Goal: Task Accomplishment & Management: Use online tool/utility

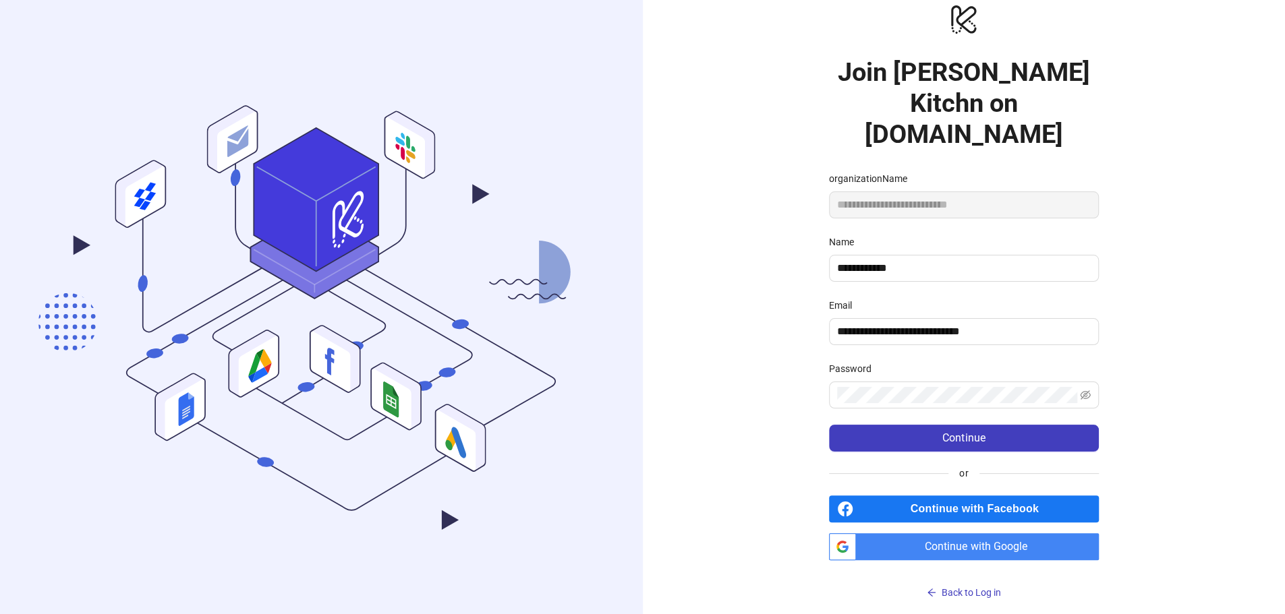
scroll to position [27, 0]
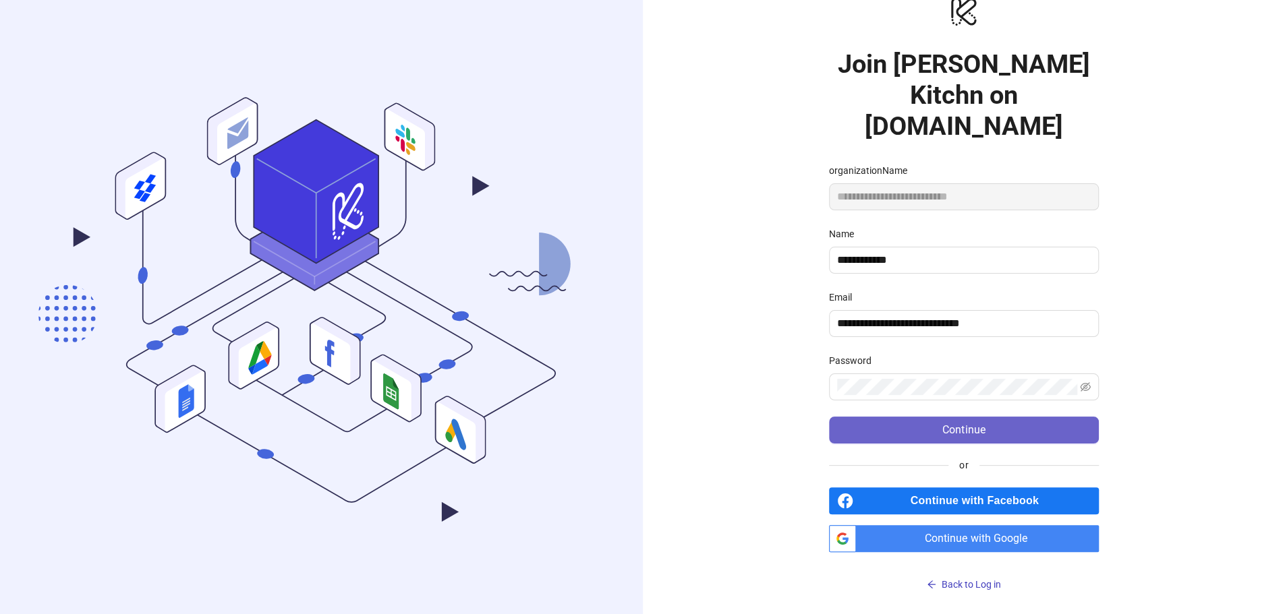
click at [890, 416] on body ".cls-1,.cls-11,.cls-2,.cls-9{fill:none;}.cls-10,.cls-2,.cls-7,.cls-8{stroke:#31…" at bounding box center [642, 280] width 1285 height 614
click at [935, 426] on body ".cls-1,.cls-11,.cls-2,.cls-9{fill:none;}.cls-10,.cls-2,.cls-7,.cls-8{stroke:#31…" at bounding box center [642, 280] width 1285 height 614
click at [859, 420] on body ".cls-1,.cls-11,.cls-2,.cls-9{fill:none;}.cls-10,.cls-2,.cls-7,.cls-8{stroke:#31…" at bounding box center [642, 280] width 1285 height 614
click at [829, 417] on button "Continue" at bounding box center [964, 430] width 270 height 27
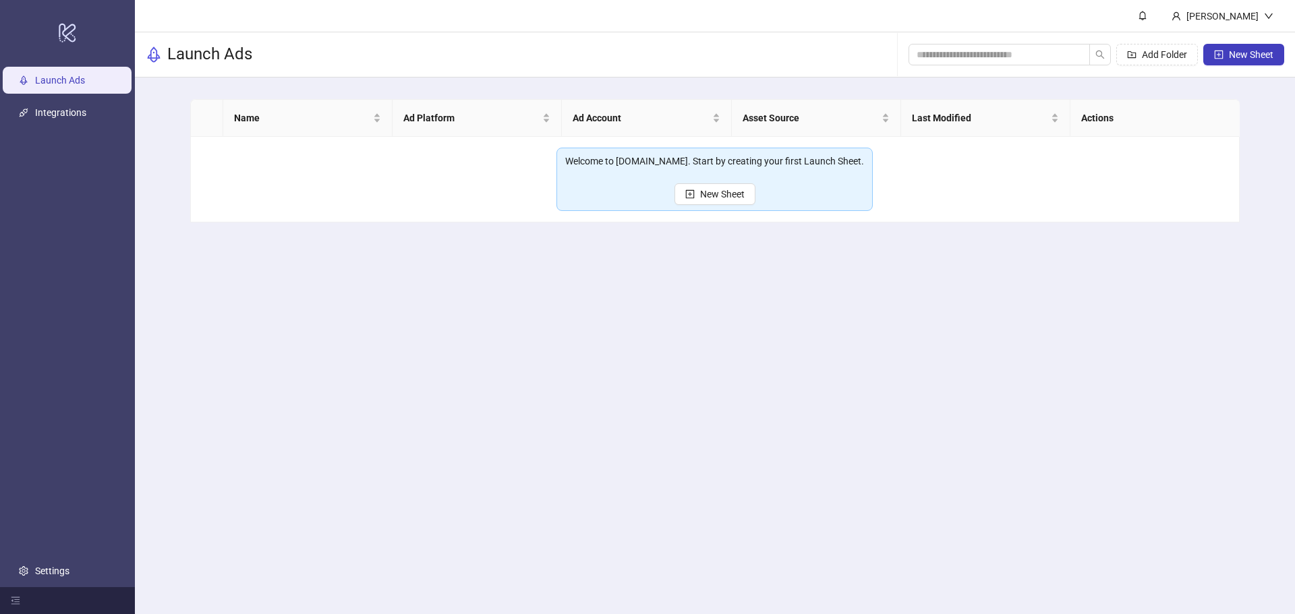
click at [0, 0] on div at bounding box center [0, 0] width 0 height 0
drag, startPoint x: 1104, startPoint y: 130, endPoint x: 1070, endPoint y: 136, distance: 34.3
click at [0, 0] on div at bounding box center [0, 0] width 0 height 0
drag, startPoint x: 1060, startPoint y: 130, endPoint x: 1064, endPoint y: 140, distance: 11.2
click at [0, 0] on div at bounding box center [0, 0] width 0 height 0
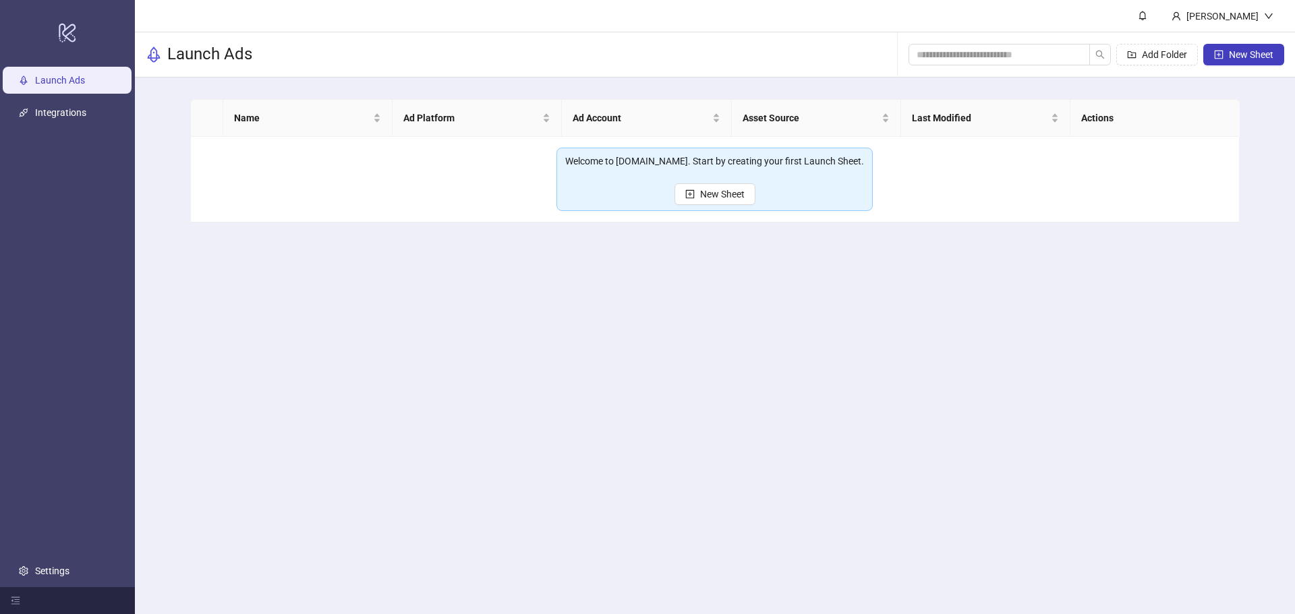
click at [0, 0] on div at bounding box center [0, 0] width 0 height 0
click at [908, 409] on main "[PERSON_NAME] Launch Ads Add Folder New Sheet Name Ad Platform Ad Account Asset…" at bounding box center [715, 307] width 1160 height 614
click at [0, 0] on div at bounding box center [0, 0] width 0 height 0
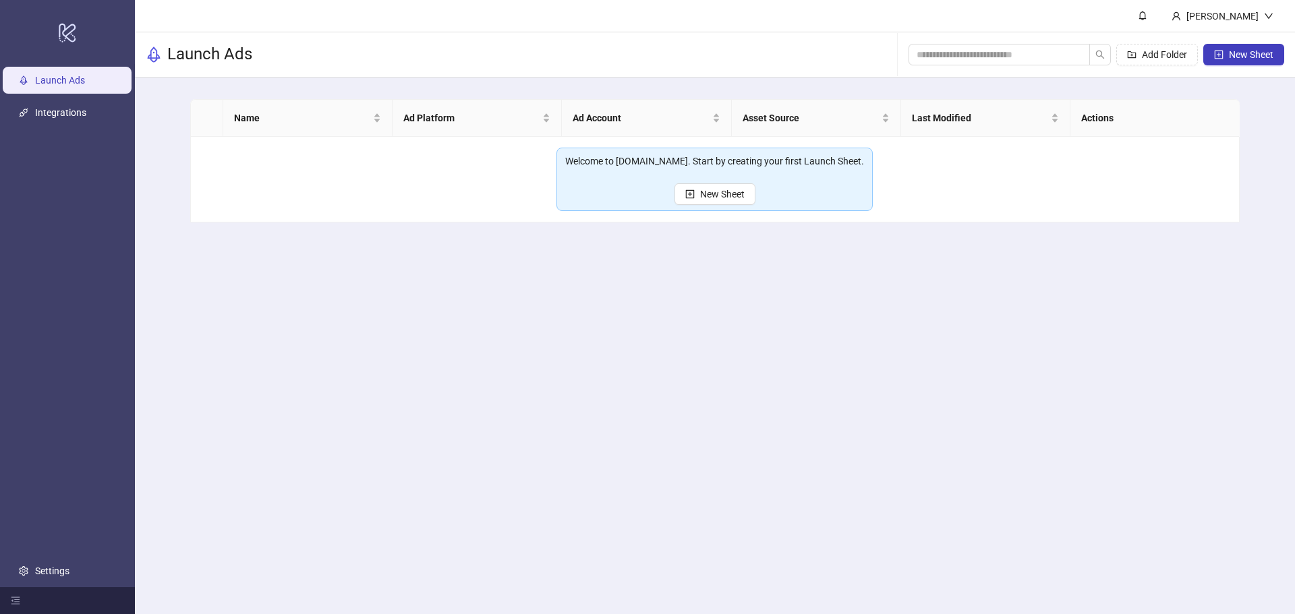
drag, startPoint x: 802, startPoint y: 420, endPoint x: 807, endPoint y: 426, distance: 7.2
click at [806, 425] on main "[PERSON_NAME] Launch Ads Add Folder New Sheet Name Ad Platform Ad Account Asset…" at bounding box center [715, 307] width 1160 height 614
click at [0, 0] on div at bounding box center [0, 0] width 0 height 0
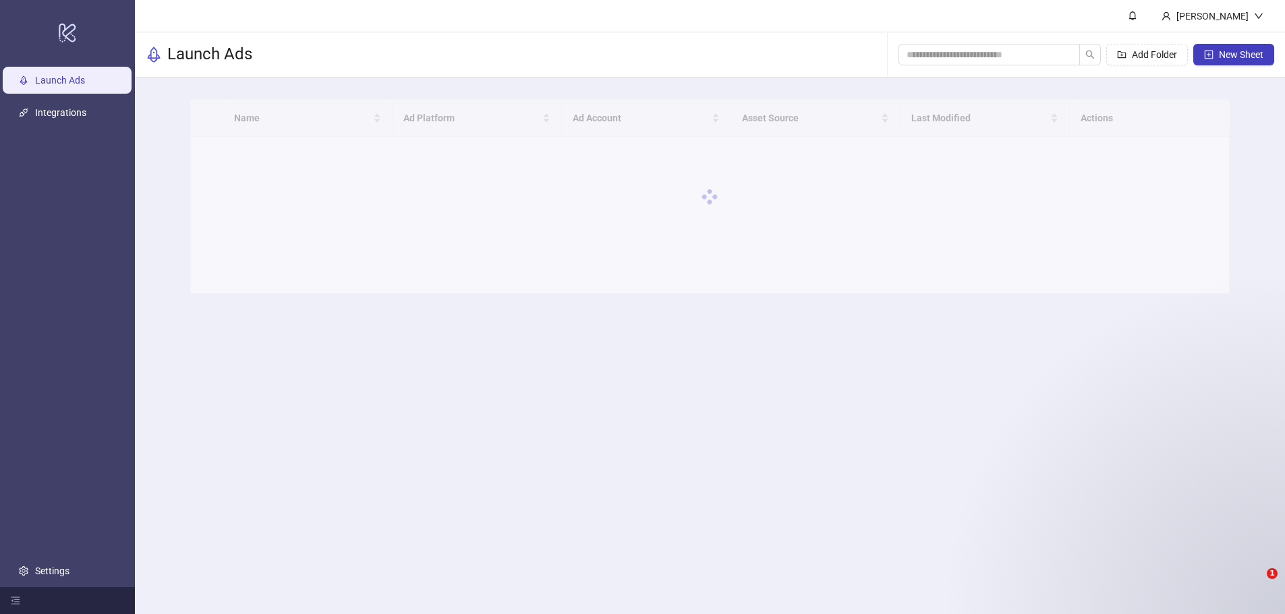
click at [393, 124] on div at bounding box center [710, 196] width 1040 height 195
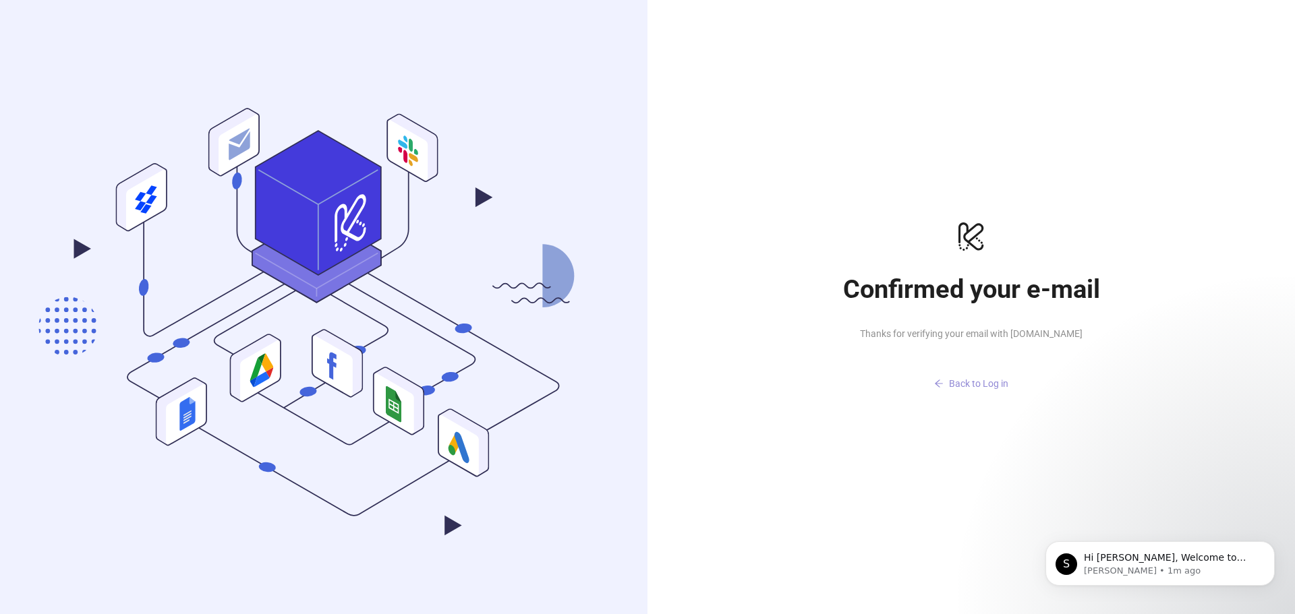
click at [991, 378] on span "Back to Log in" at bounding box center [978, 383] width 59 height 11
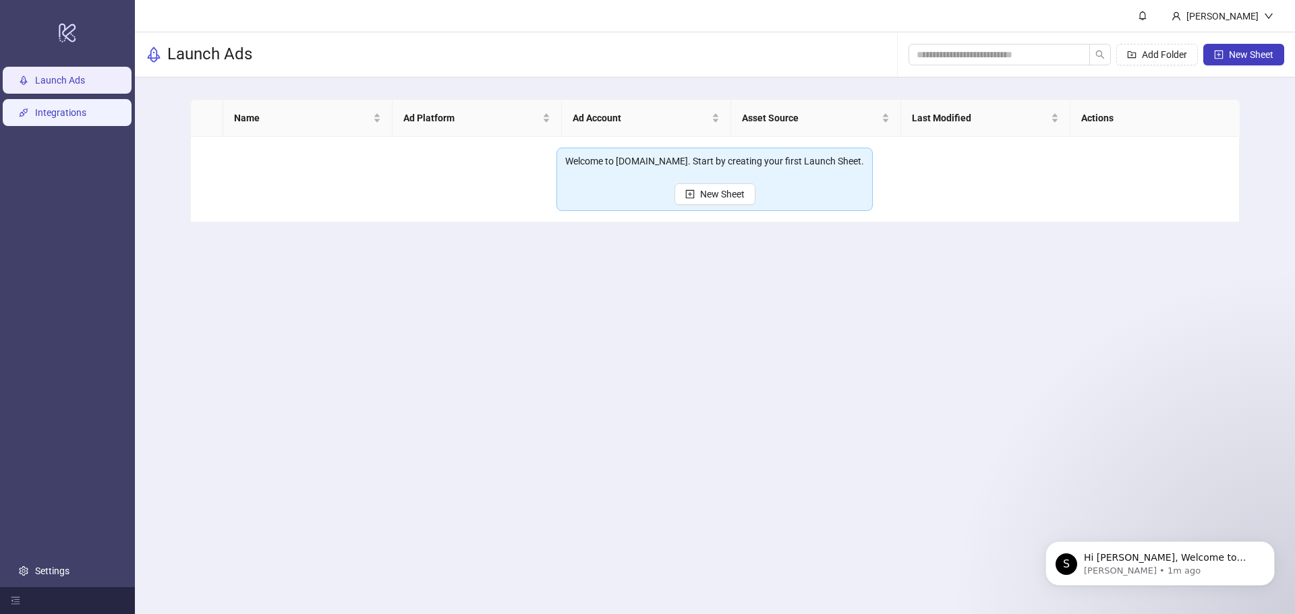
click at [86, 117] on link "Integrations" at bounding box center [60, 112] width 51 height 11
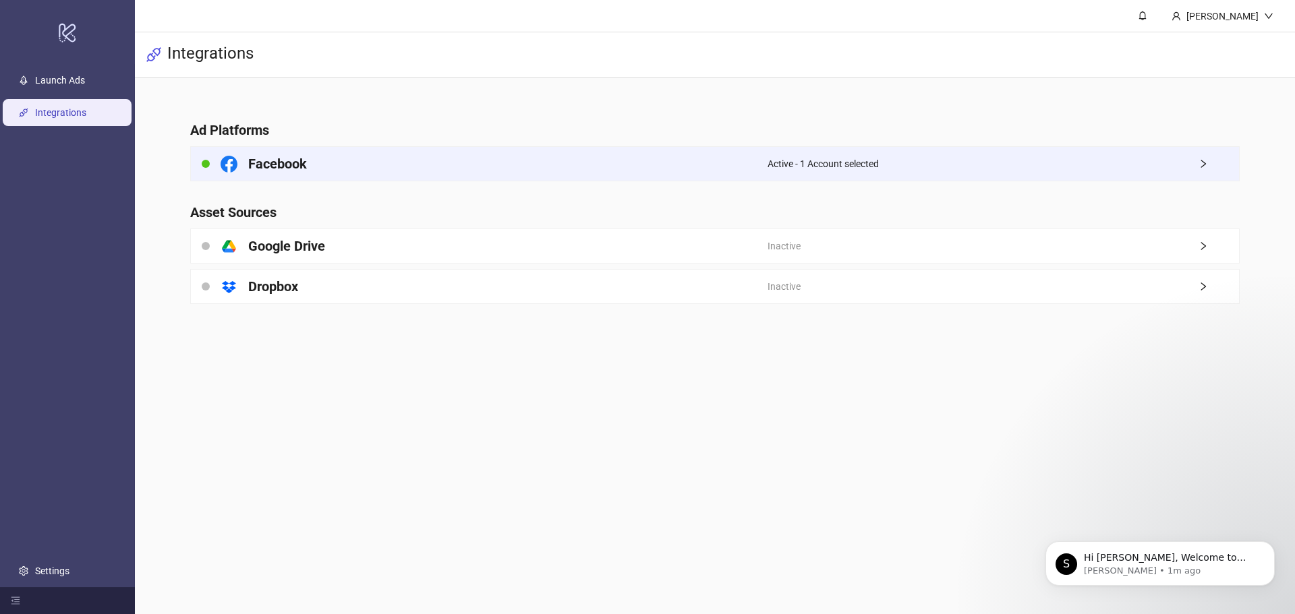
click at [537, 158] on div "Facebook" at bounding box center [479, 164] width 577 height 34
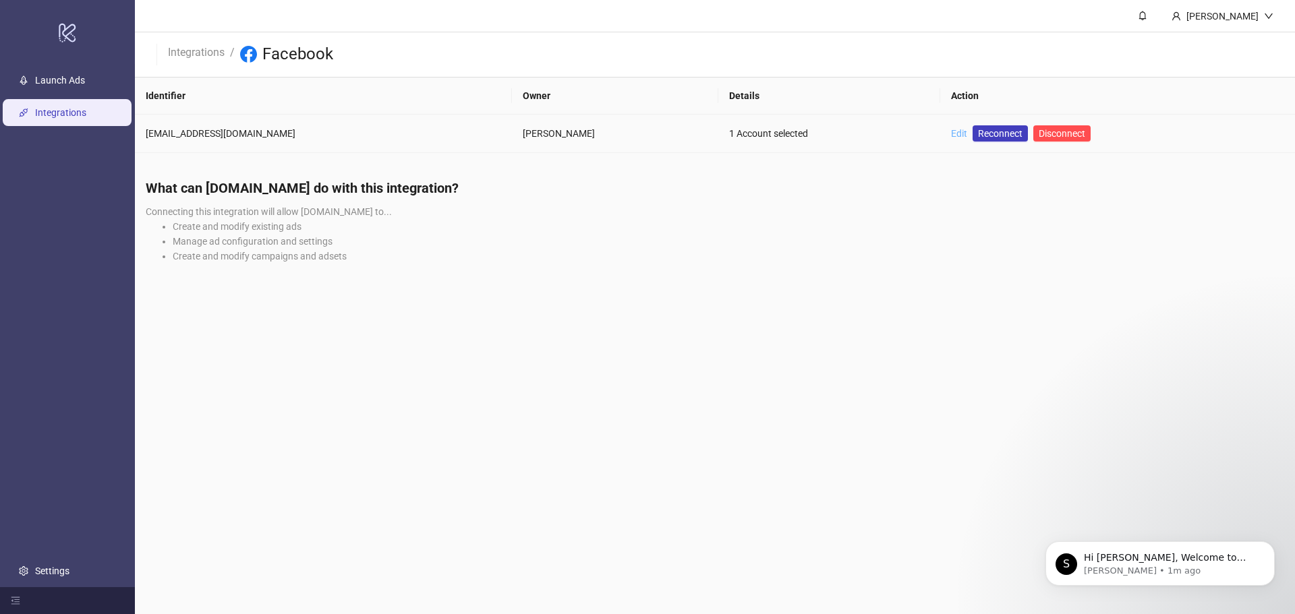
click at [966, 132] on link "Edit" at bounding box center [959, 133] width 16 height 11
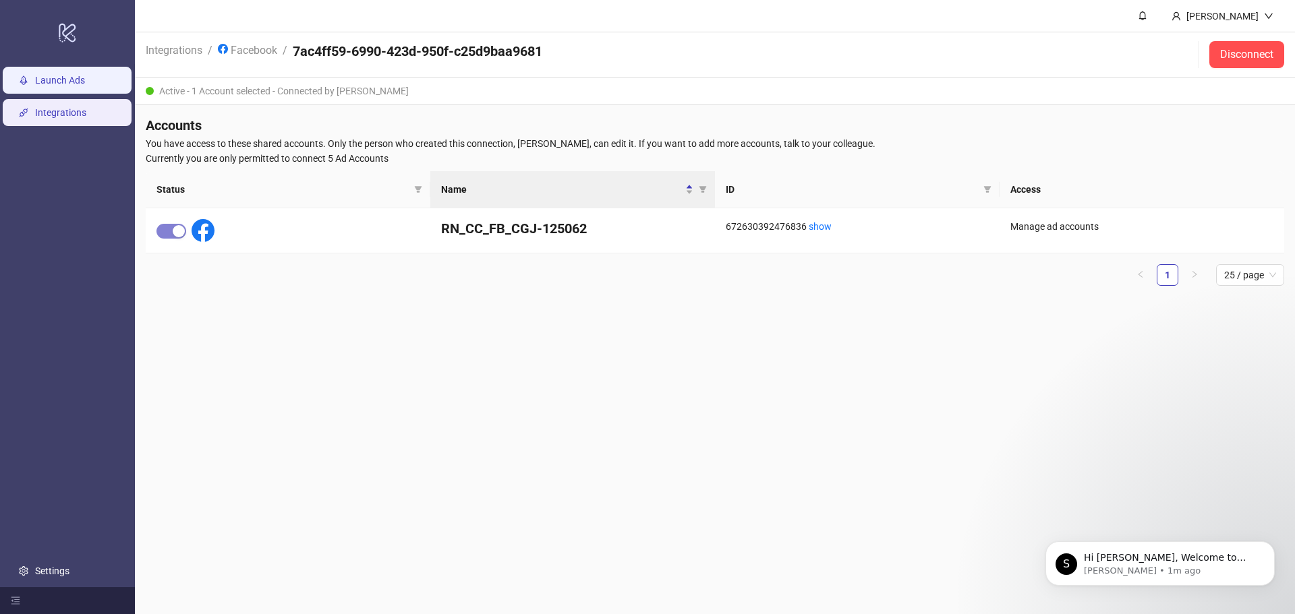
click at [35, 75] on link "Launch Ads" at bounding box center [60, 80] width 50 height 11
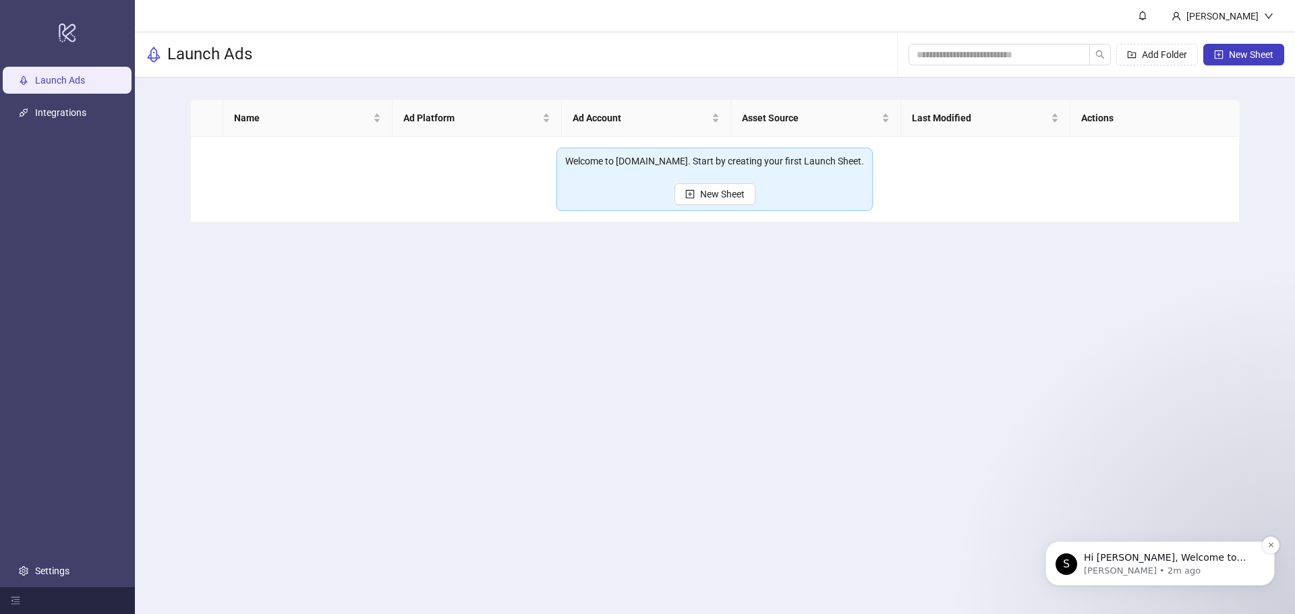
click at [1203, 571] on p "Simon • 2m ago" at bounding box center [1171, 571] width 174 height 12
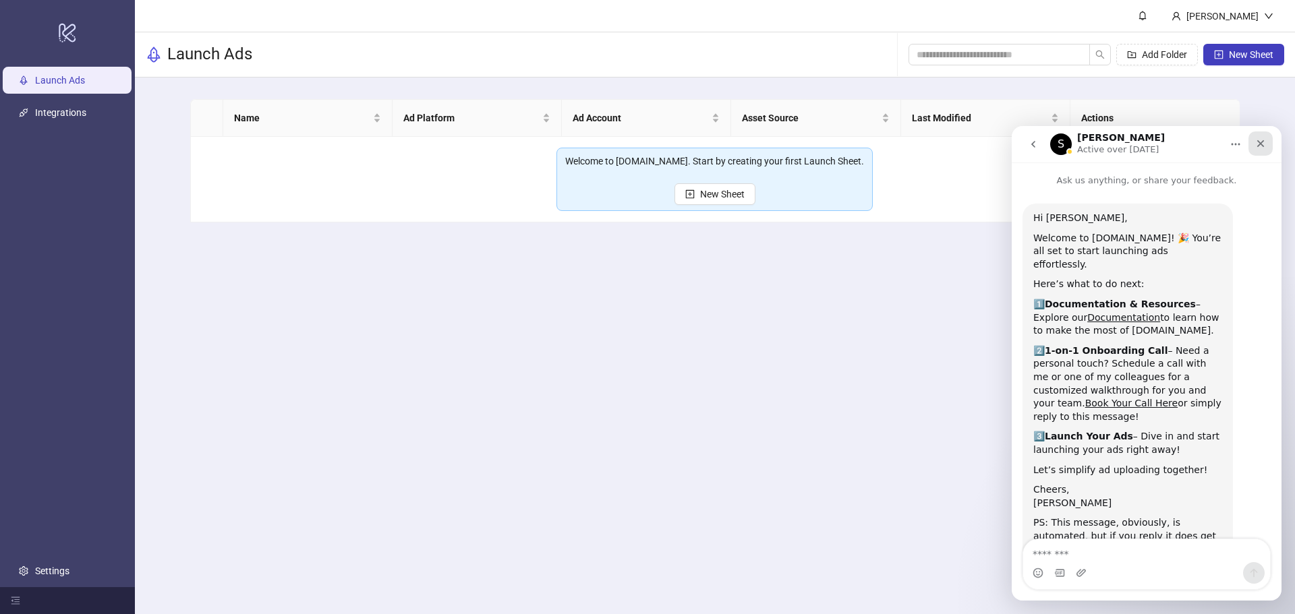
click at [1265, 150] on div "Close" at bounding box center [1260, 144] width 24 height 24
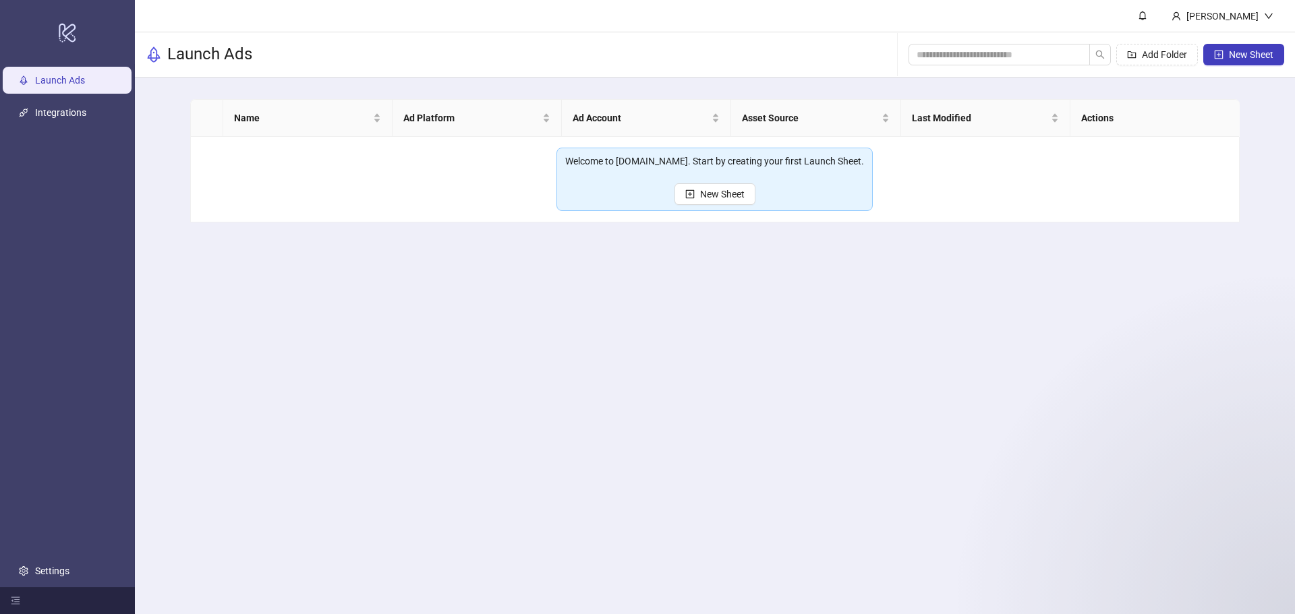
scroll to position [40, 0]
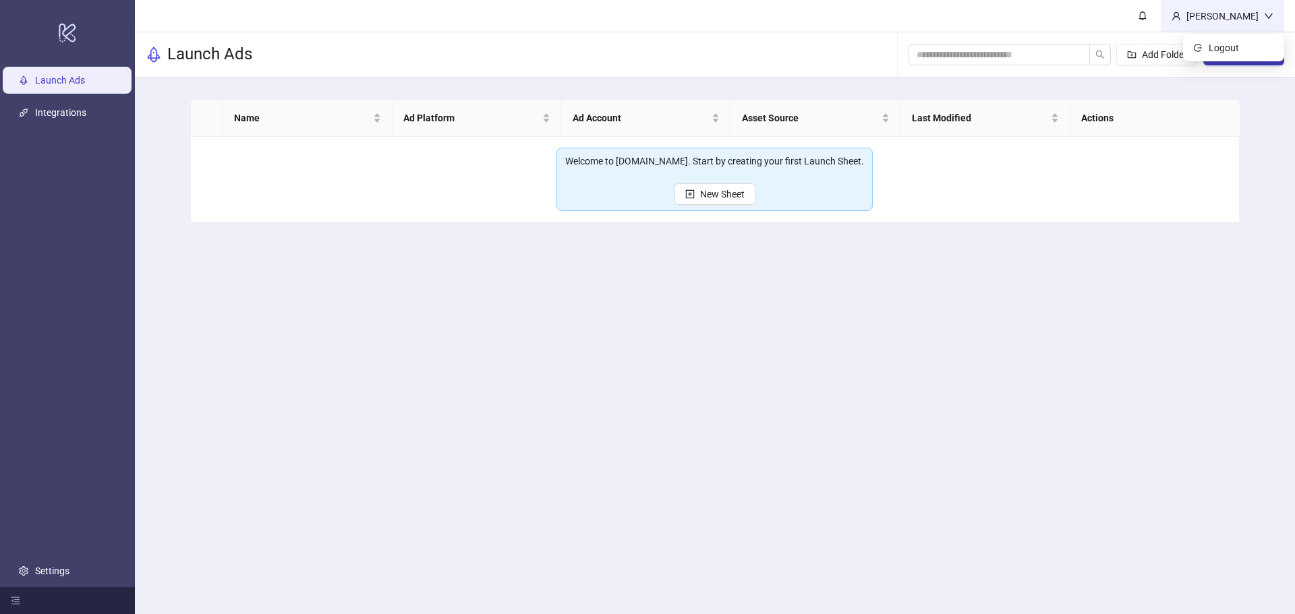
click at [1206, 15] on div "[PERSON_NAME]" at bounding box center [1222, 16] width 83 height 15
click at [61, 107] on link "Integrations" at bounding box center [60, 112] width 51 height 11
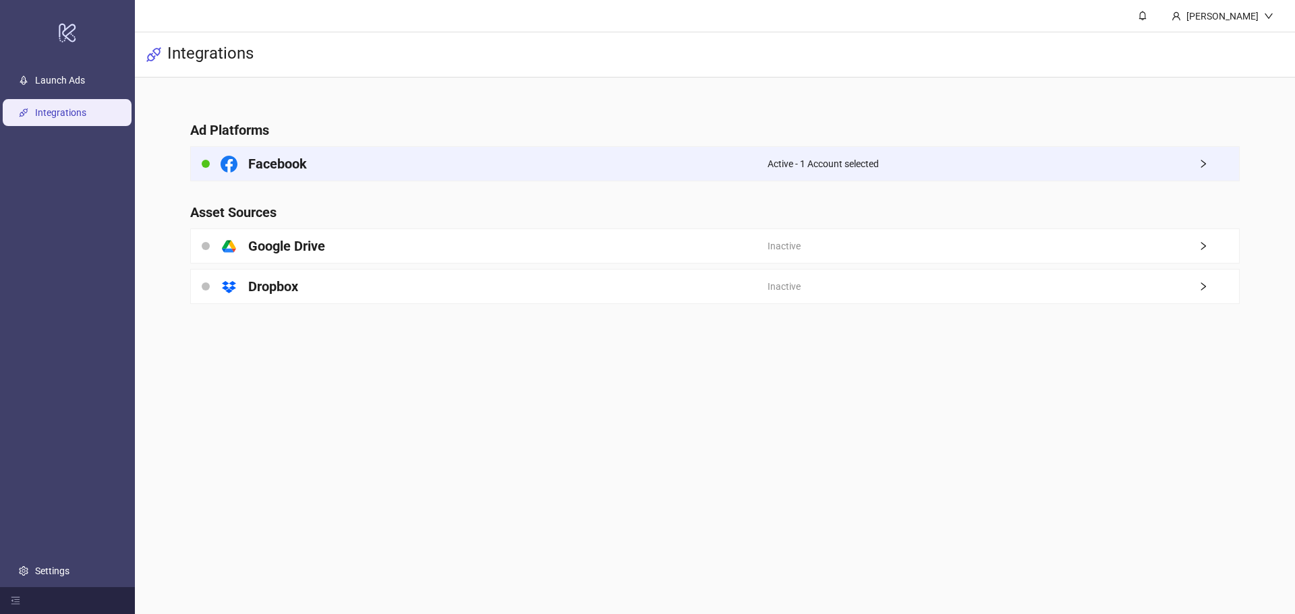
click at [475, 169] on div "Facebook" at bounding box center [479, 164] width 577 height 34
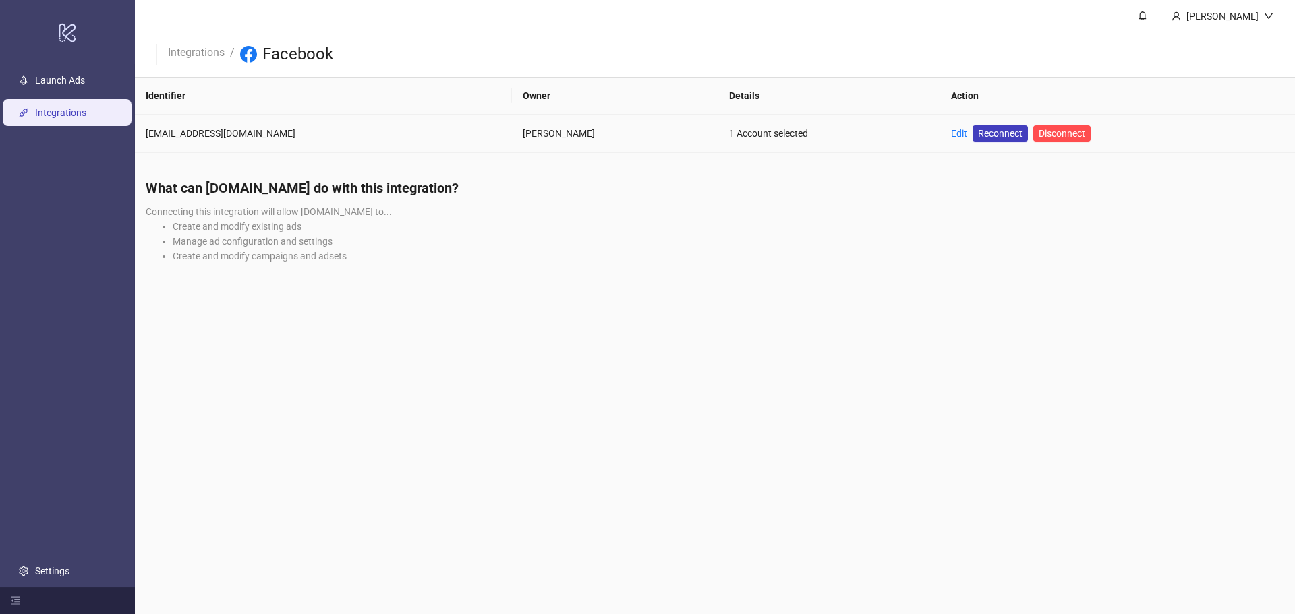
click at [365, 141] on td "chrismurphy@pearlwestgroup.com" at bounding box center [323, 134] width 377 height 38
click at [64, 79] on link "Launch Ads" at bounding box center [60, 80] width 50 height 11
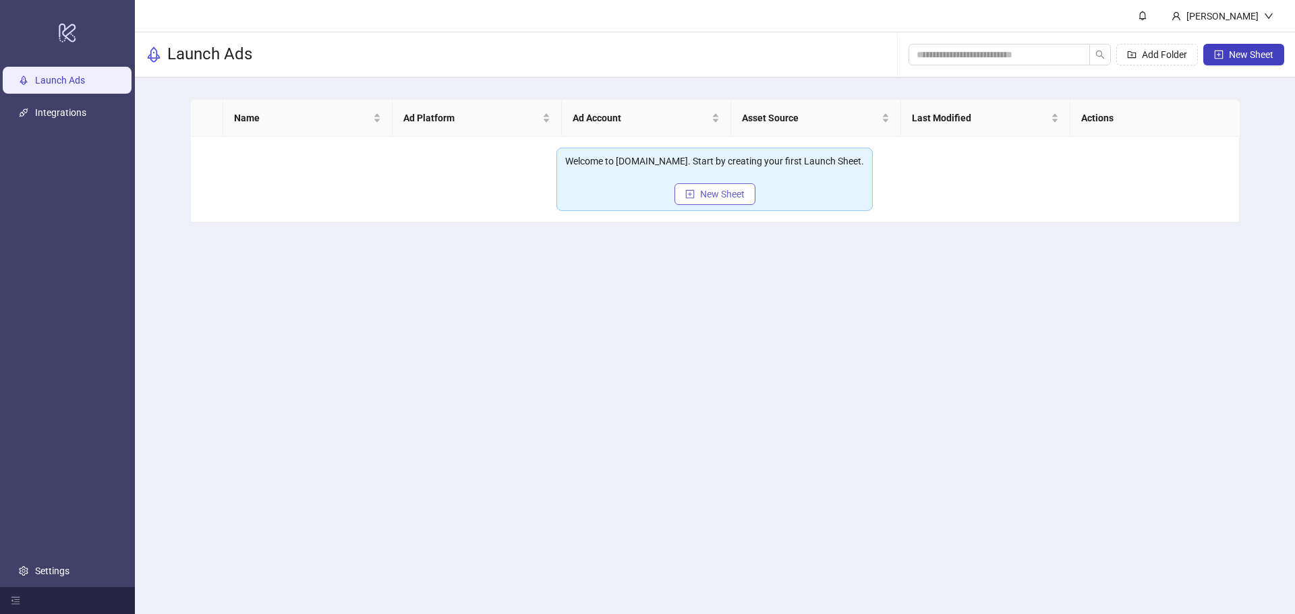
click at [701, 198] on span "New Sheet" at bounding box center [722, 194] width 45 height 11
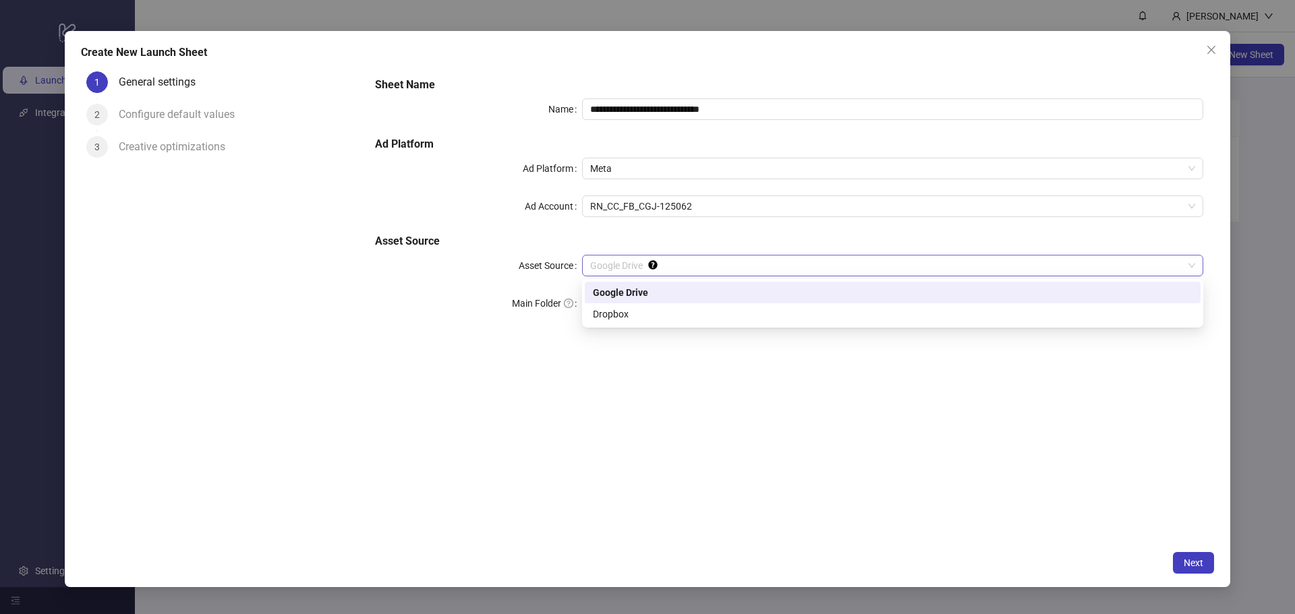
click at [752, 268] on span "Google Drive" at bounding box center [892, 266] width 605 height 20
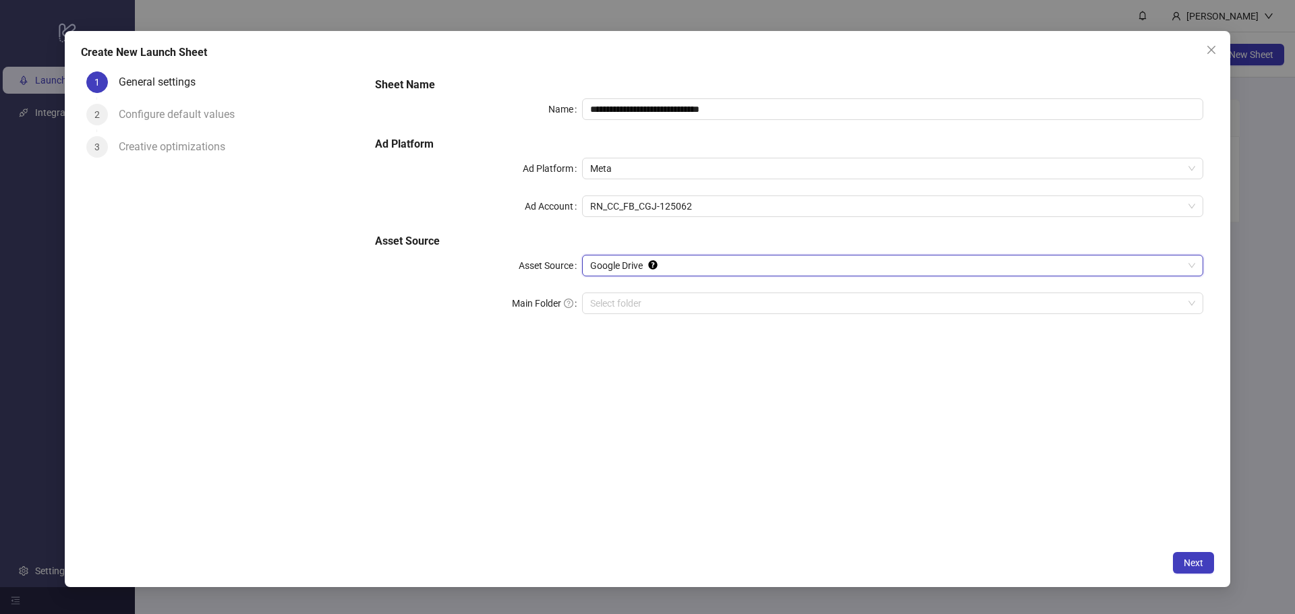
click at [752, 268] on span "Google Drive" at bounding box center [892, 266] width 605 height 20
click at [726, 308] on input "Main Folder" at bounding box center [886, 303] width 593 height 20
click at [722, 264] on span "Google Drive" at bounding box center [892, 266] width 605 height 20
click at [751, 264] on span "Google Drive" at bounding box center [892, 266] width 605 height 20
click at [653, 268] on circle "Tooltip anchor" at bounding box center [653, 265] width 8 height 8
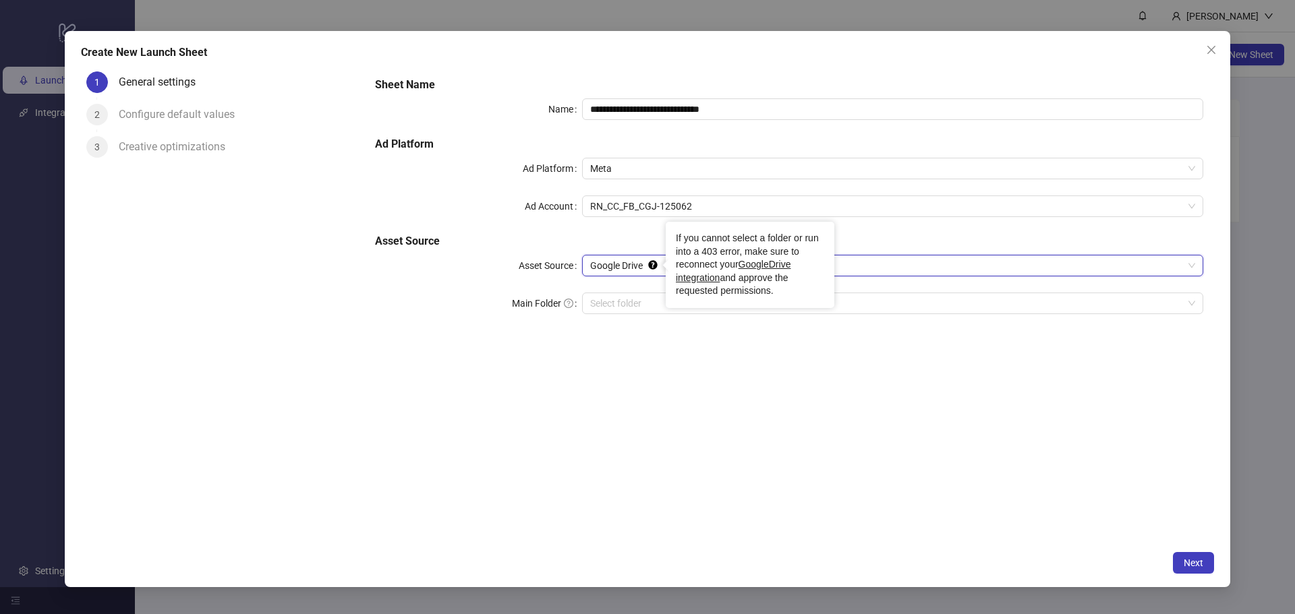
click at [653, 267] on circle "Tooltip anchor" at bounding box center [653, 265] width 8 height 8
click at [1215, 57] on button "Close" at bounding box center [1212, 50] width 22 height 22
